Goal: Information Seeking & Learning: Learn about a topic

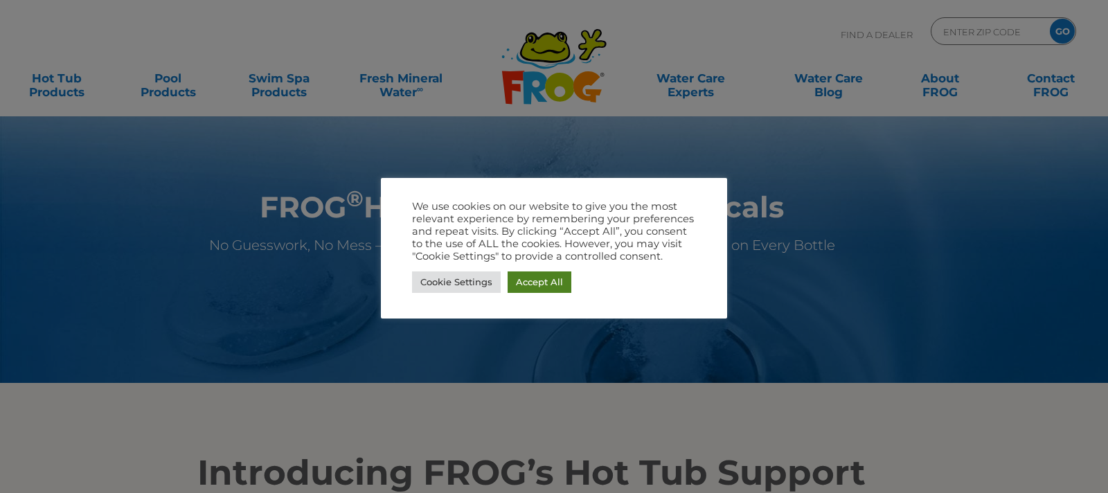
click at [544, 281] on link "Accept All" at bounding box center [540, 282] width 64 height 21
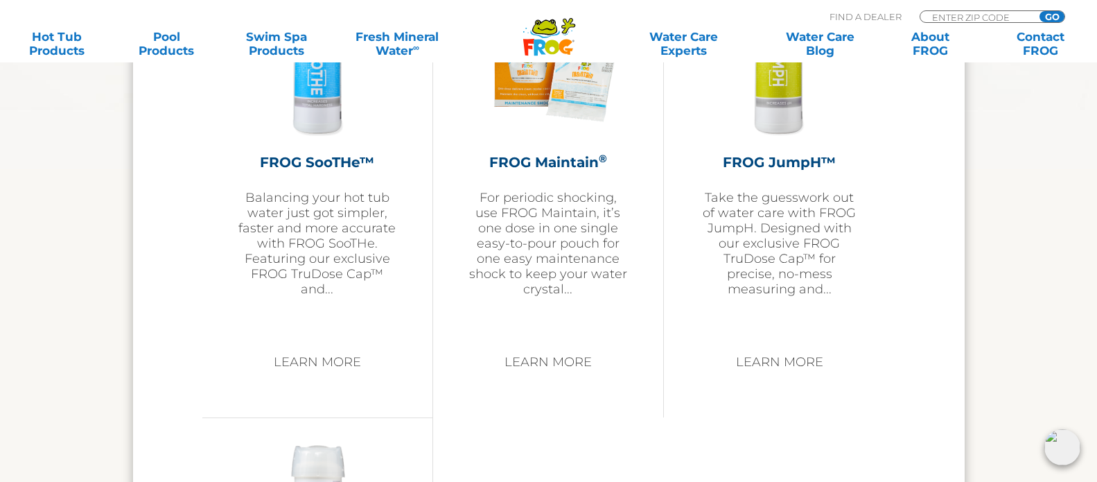
scroll to position [2286, 0]
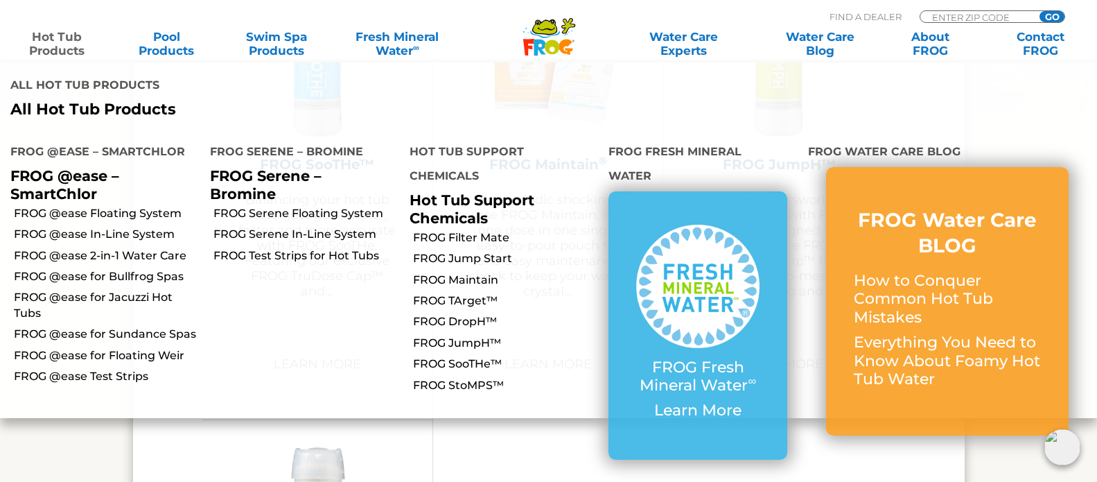
click at [60, 44] on link "Hot Tub Products" at bounding box center [56, 44] width 85 height 28
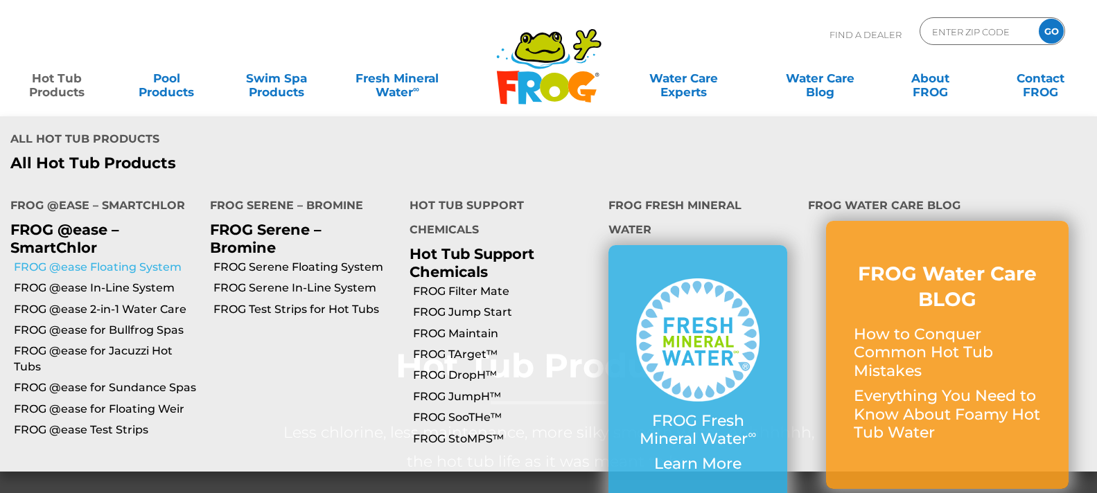
click at [87, 260] on link "FROG @ease Floating System" at bounding box center [107, 267] width 186 height 15
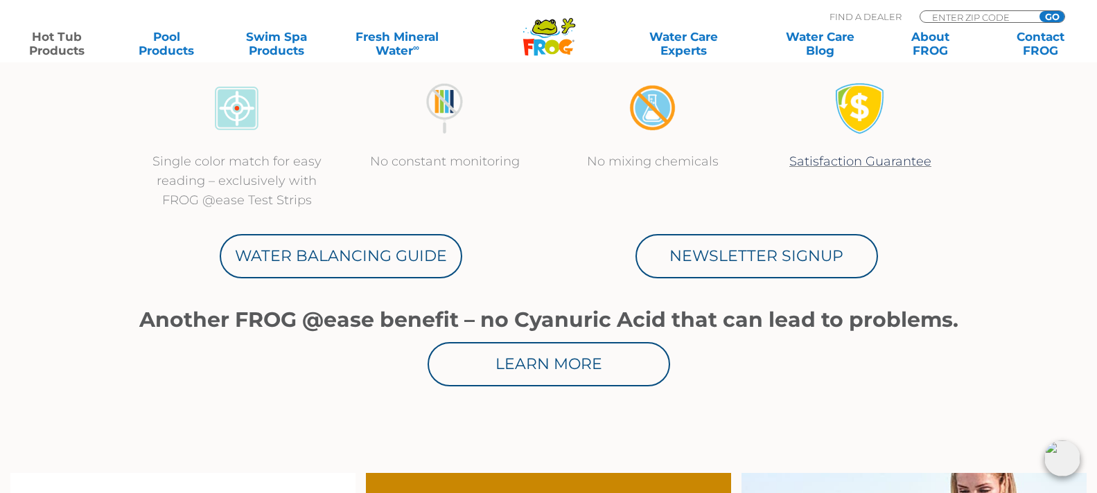
scroll to position [831, 0]
